Goal: Transaction & Acquisition: Purchase product/service

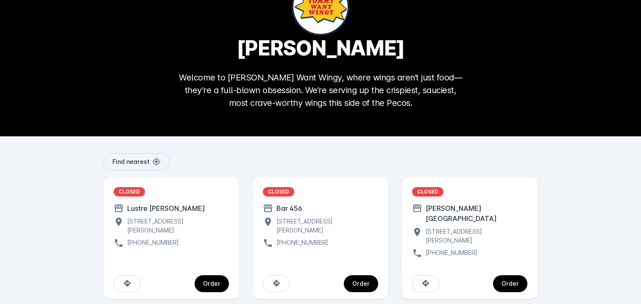
scroll to position [49, 0]
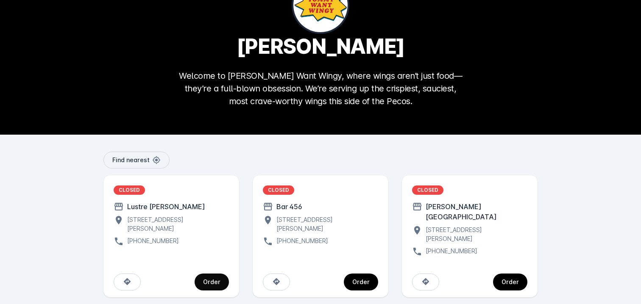
click at [209, 279] on div "Order" at bounding box center [211, 282] width 17 height 6
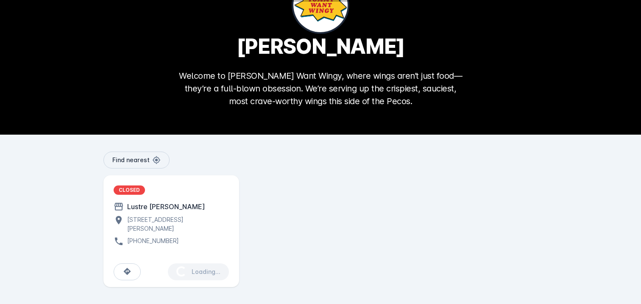
scroll to position [42, 0]
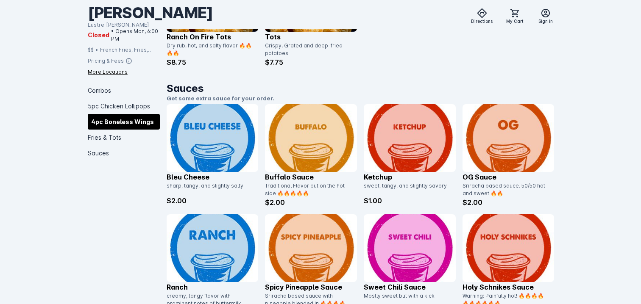
scroll to position [1316, 0]
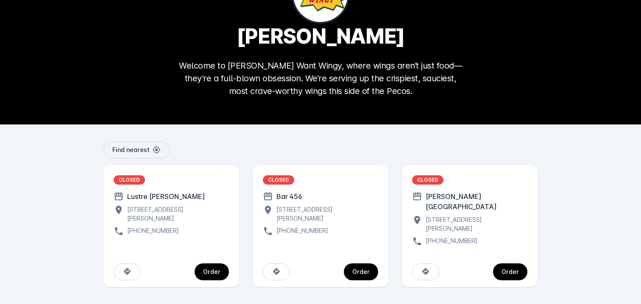
scroll to position [49, 0]
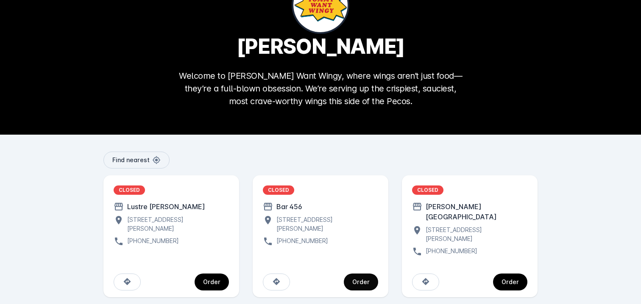
click at [368, 279] on div "Order" at bounding box center [360, 282] width 17 height 6
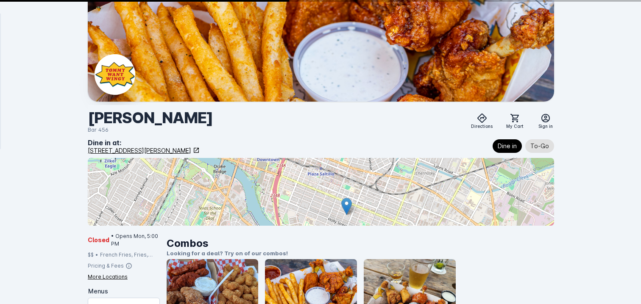
scroll to position [49, 0]
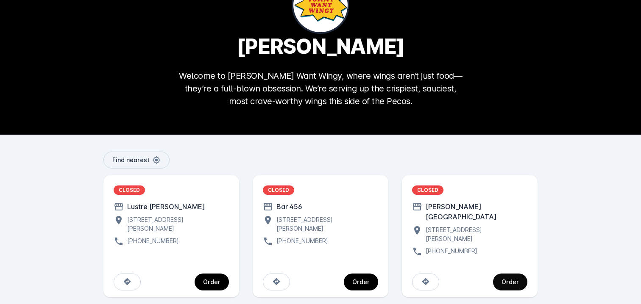
click at [507, 279] on div "Order" at bounding box center [510, 282] width 17 height 6
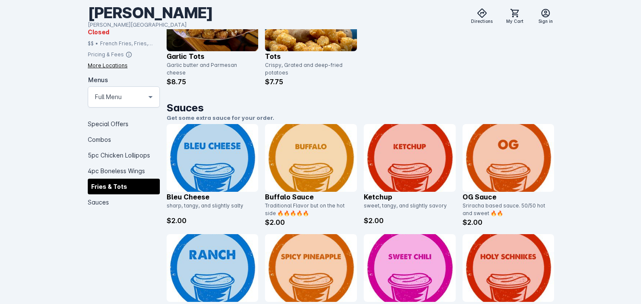
scroll to position [1465, 0]
